Goal: Navigation & Orientation: Find specific page/section

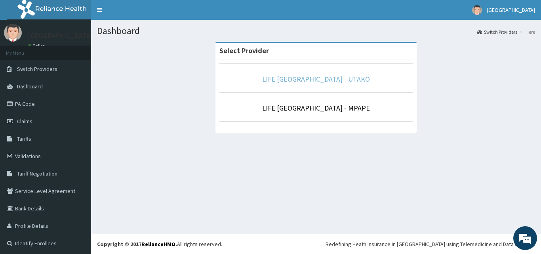
click at [306, 77] on link "LIFE [GEOGRAPHIC_DATA] - UTAKO" at bounding box center [316, 78] width 108 height 9
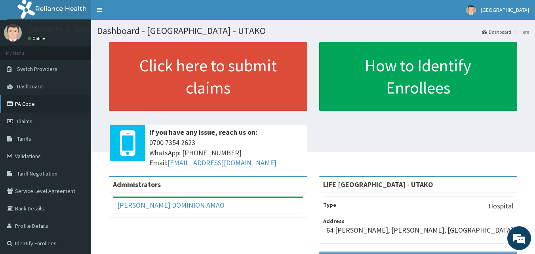
click at [29, 105] on link "PA Code" at bounding box center [45, 103] width 91 height 17
